Goal: Information Seeking & Learning: Find specific fact

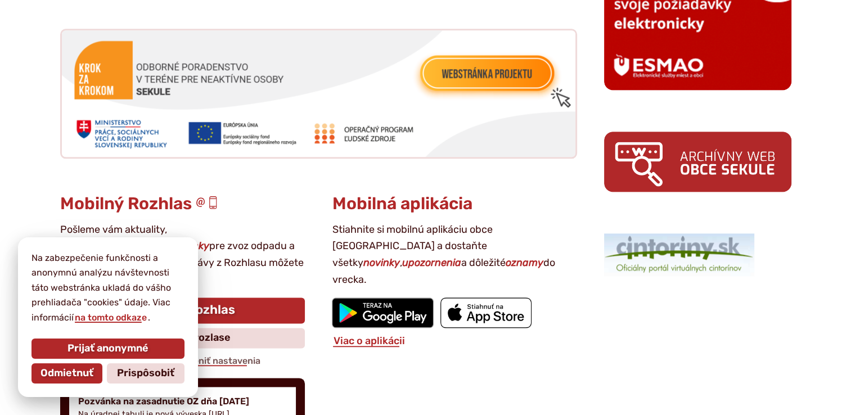
scroll to position [1350, 0]
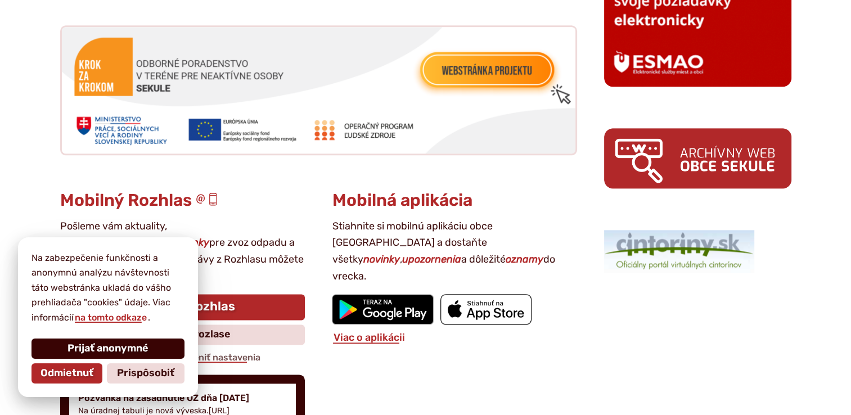
click at [121, 350] on span "Prijať anonymné" at bounding box center [107, 349] width 81 height 12
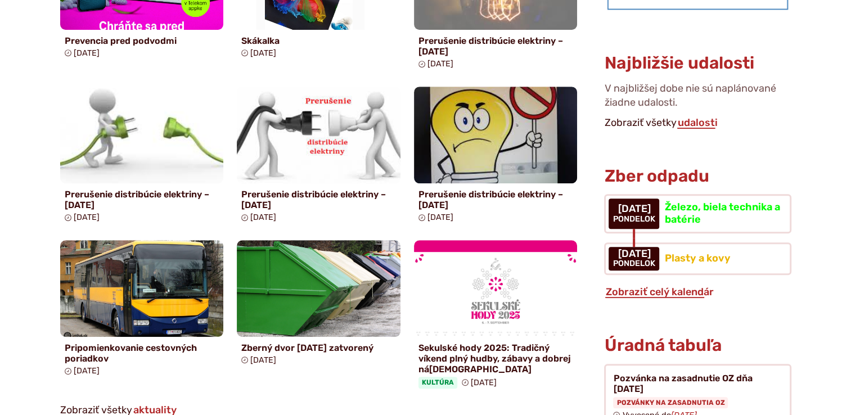
scroll to position [731, 0]
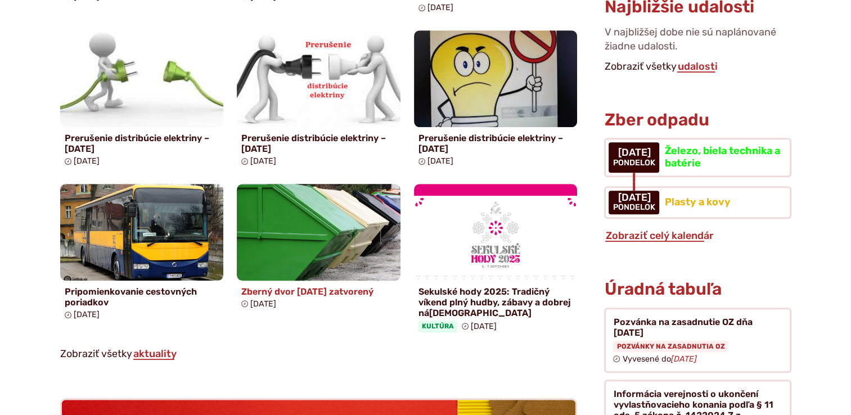
click at [342, 294] on h4 "Zberný dvor [DATE] zatvorený" at bounding box center [318, 291] width 155 height 11
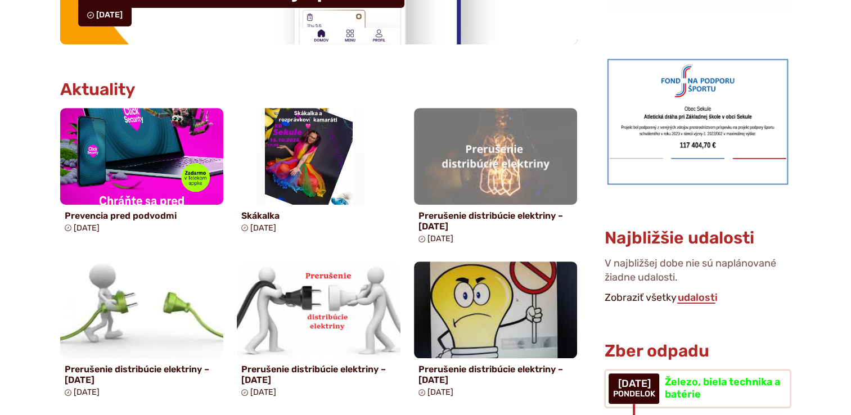
scroll to position [506, 0]
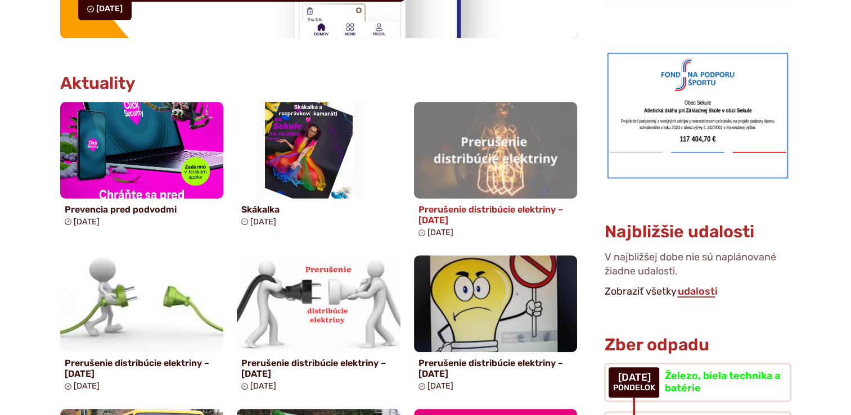
click at [477, 183] on img at bounding box center [496, 149] width 188 height 111
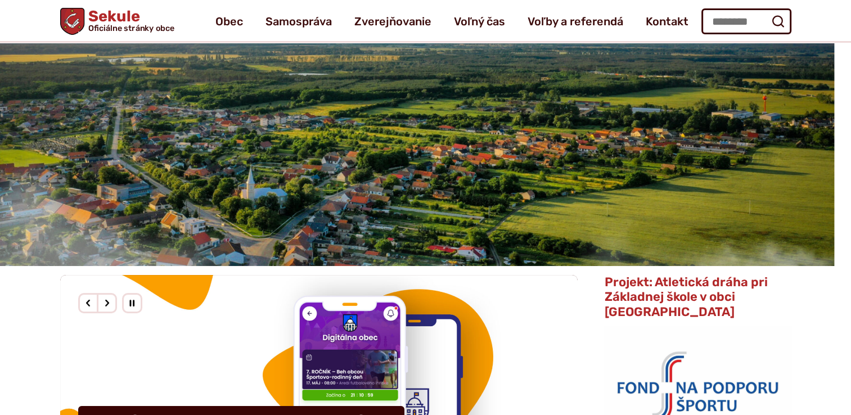
scroll to position [56, 0]
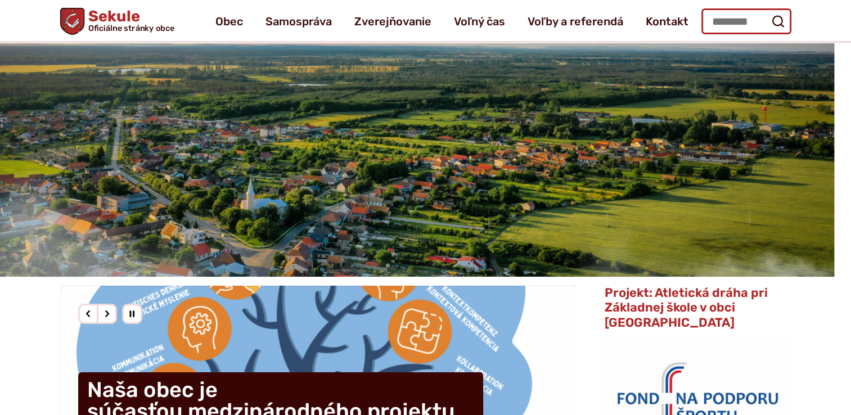
click at [728, 15] on input "Hľadať:" at bounding box center [746, 21] width 90 height 26
type input "*"
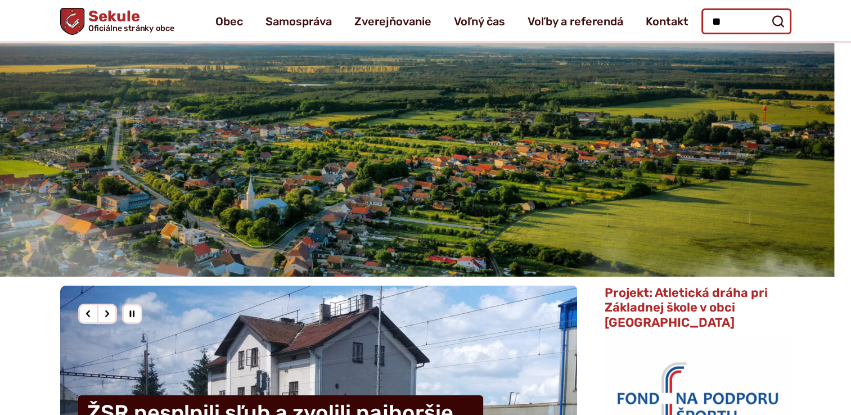
type input "*"
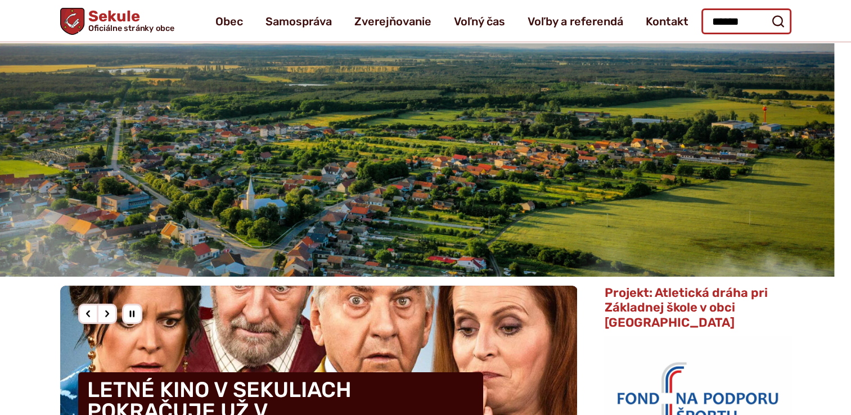
type input "******"
click at [768, 11] on button "Odoslať vyhľadávací formulár" at bounding box center [778, 21] width 20 height 20
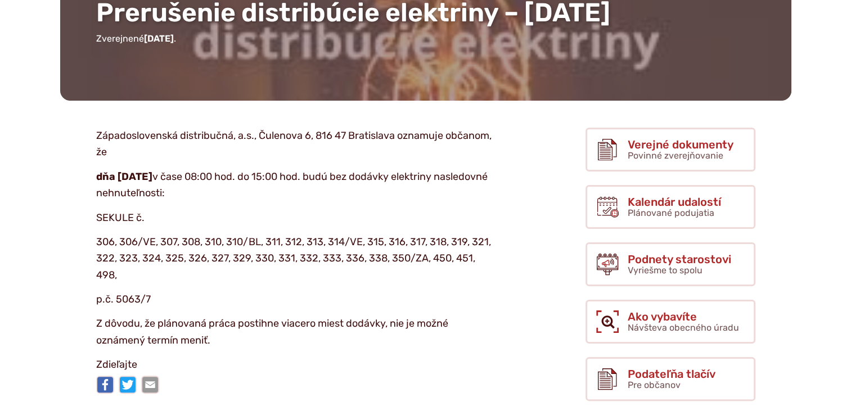
scroll to position [112, 0]
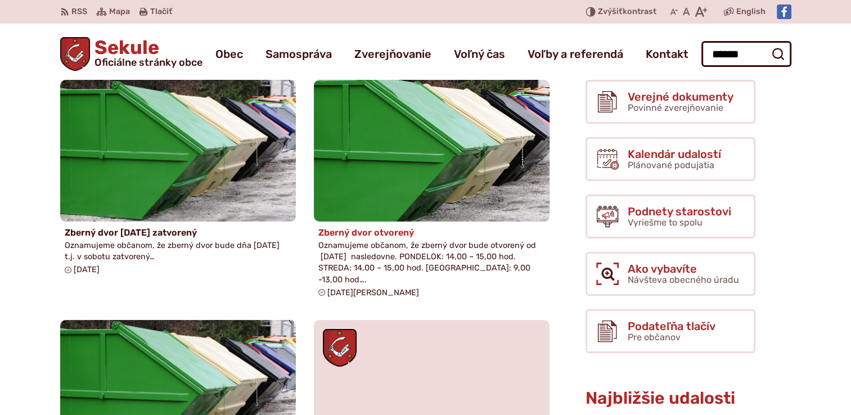
click at [358, 213] on img at bounding box center [431, 150] width 271 height 163
